Goal: Task Accomplishment & Management: Complete application form

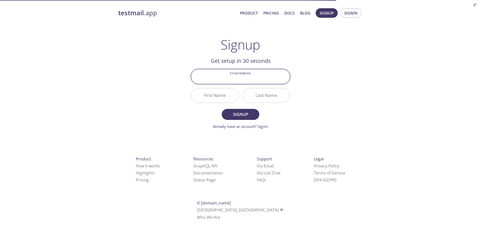
drag, startPoint x: 0, startPoint y: 0, endPoint x: 243, endPoint y: 76, distance: 254.6
click at [243, 76] on input "Email Address" at bounding box center [240, 76] width 99 height 14
click at [347, 65] on div "testmail .app Product Pricing Docs Blog Signup Signin Signup Get setup in 30 se…" at bounding box center [240, 120] width 257 height 230
drag, startPoint x: 237, startPoint y: 78, endPoint x: 239, endPoint y: 77, distance: 3.0
click at [238, 77] on input "Email Address" at bounding box center [240, 76] width 99 height 14
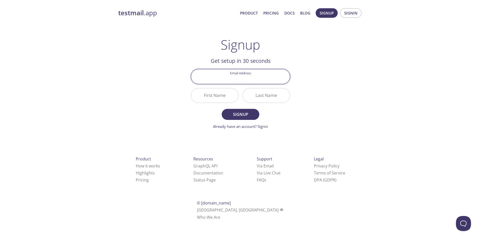
click at [383, 61] on div "testmail .app Product Pricing Docs Blog Signup Signin Signup Get setup in 30 se…" at bounding box center [240, 120] width 481 height 230
click at [228, 80] on input "Email Address" at bounding box center [240, 76] width 99 height 14
click at [337, 63] on div "testmail .app Product Pricing Docs Blog Signup Signin Signup Get setup in 30 se…" at bounding box center [240, 120] width 257 height 230
click at [254, 77] on input "Email Address" at bounding box center [240, 76] width 99 height 14
click at [221, 97] on input "First Name" at bounding box center [214, 95] width 47 height 14
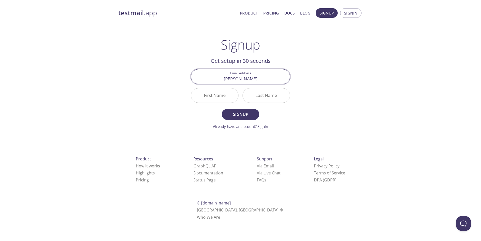
click at [250, 80] on input "[PERSON_NAME]" at bounding box center [240, 76] width 99 height 14
type input "[EMAIL_ADDRESS][DOMAIN_NAME]"
click at [210, 94] on input "First Name" at bounding box center [214, 95] width 47 height 14
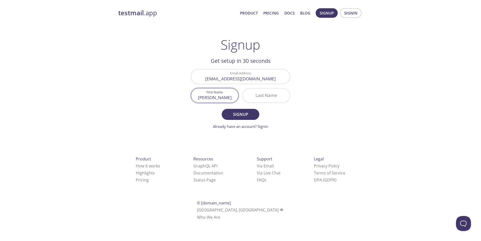
type input "[PERSON_NAME]"
click at [269, 95] on input "Last Name" at bounding box center [266, 95] width 47 height 14
type input "[DEMOGRAPHIC_DATA]"
click at [246, 114] on span "Signup" at bounding box center [240, 114] width 27 height 7
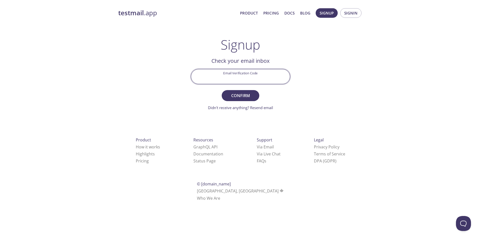
click at [254, 77] on input "Email Verification Code" at bounding box center [240, 76] width 99 height 14
click at [350, 16] on span "Signin" at bounding box center [350, 13] width 13 height 7
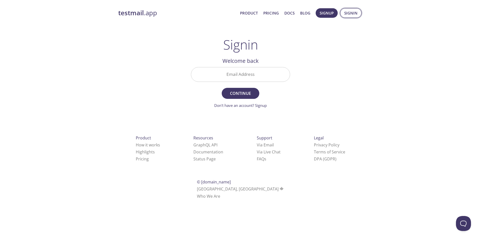
click at [350, 14] on span "Signin" at bounding box center [350, 13] width 13 height 7
click at [262, 81] on input "Email Address" at bounding box center [240, 74] width 99 height 14
type input "[EMAIL_ADDRESS][DOMAIN_NAME]"
click at [250, 95] on span "Continue" at bounding box center [240, 93] width 27 height 7
click at [215, 78] on input "Signin Security Code" at bounding box center [240, 74] width 99 height 14
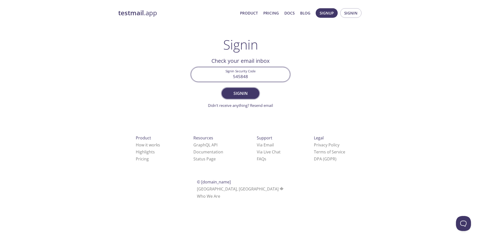
type input "545848"
click at [247, 90] on button "Signin" at bounding box center [241, 93] width 38 height 11
drag, startPoint x: 250, startPoint y: 75, endPoint x: 212, endPoint y: 76, distance: 37.8
click at [212, 76] on input "545848" at bounding box center [240, 74] width 99 height 14
type input "78414"
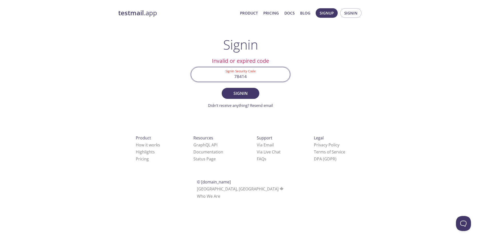
click at [248, 96] on span "Signin" at bounding box center [240, 93] width 27 height 7
click at [216, 107] on link "Didn't receive anything? Resend email" at bounding box center [240, 105] width 65 height 5
click at [253, 106] on link "Email resent. Check again!" at bounding box center [240, 105] width 45 height 5
